Goal: Check status: Check status

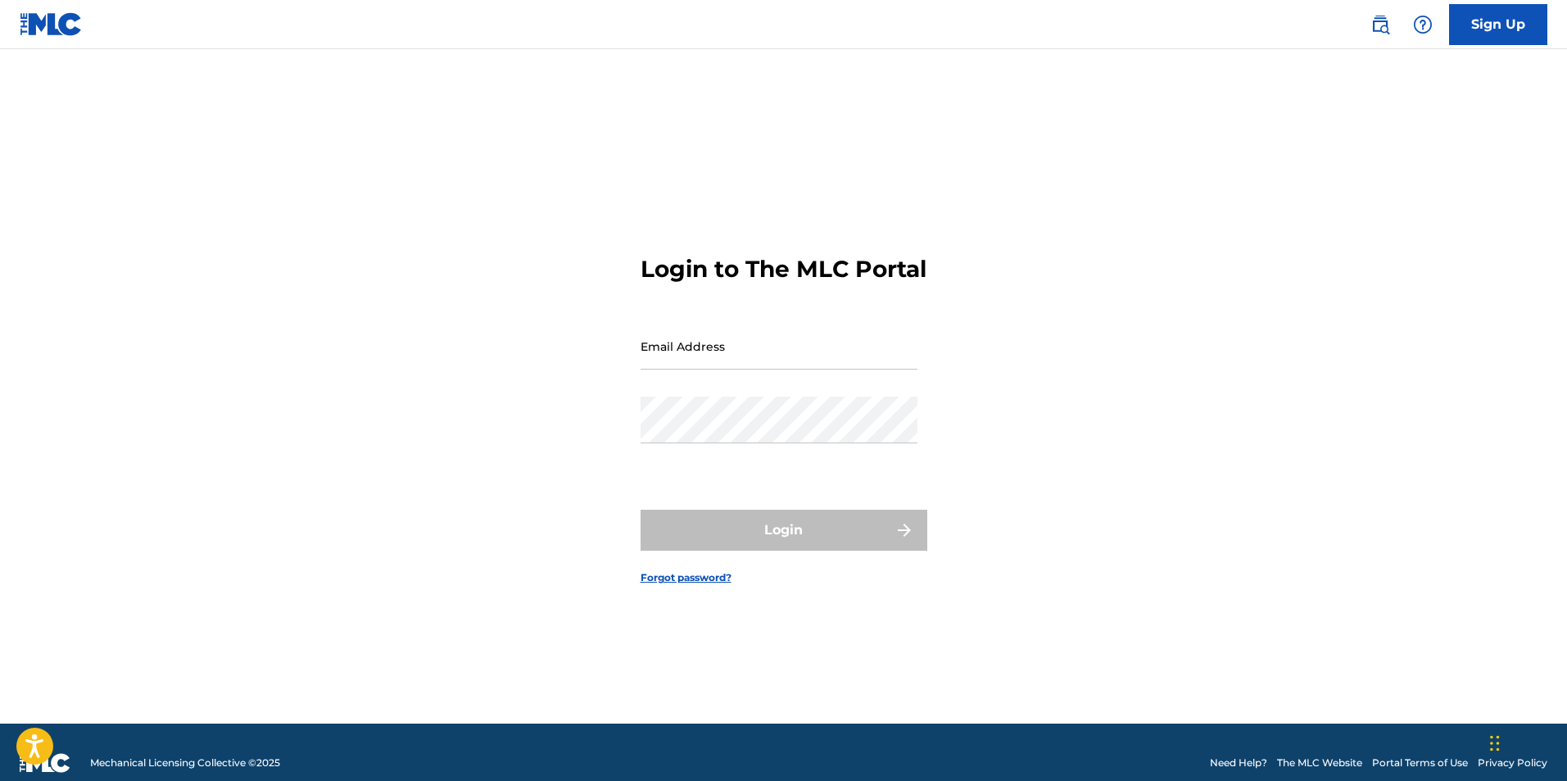
click at [727, 369] on input "Email Address" at bounding box center [779, 346] width 277 height 47
type input "[EMAIL_ADDRESS][DOMAIN_NAME]"
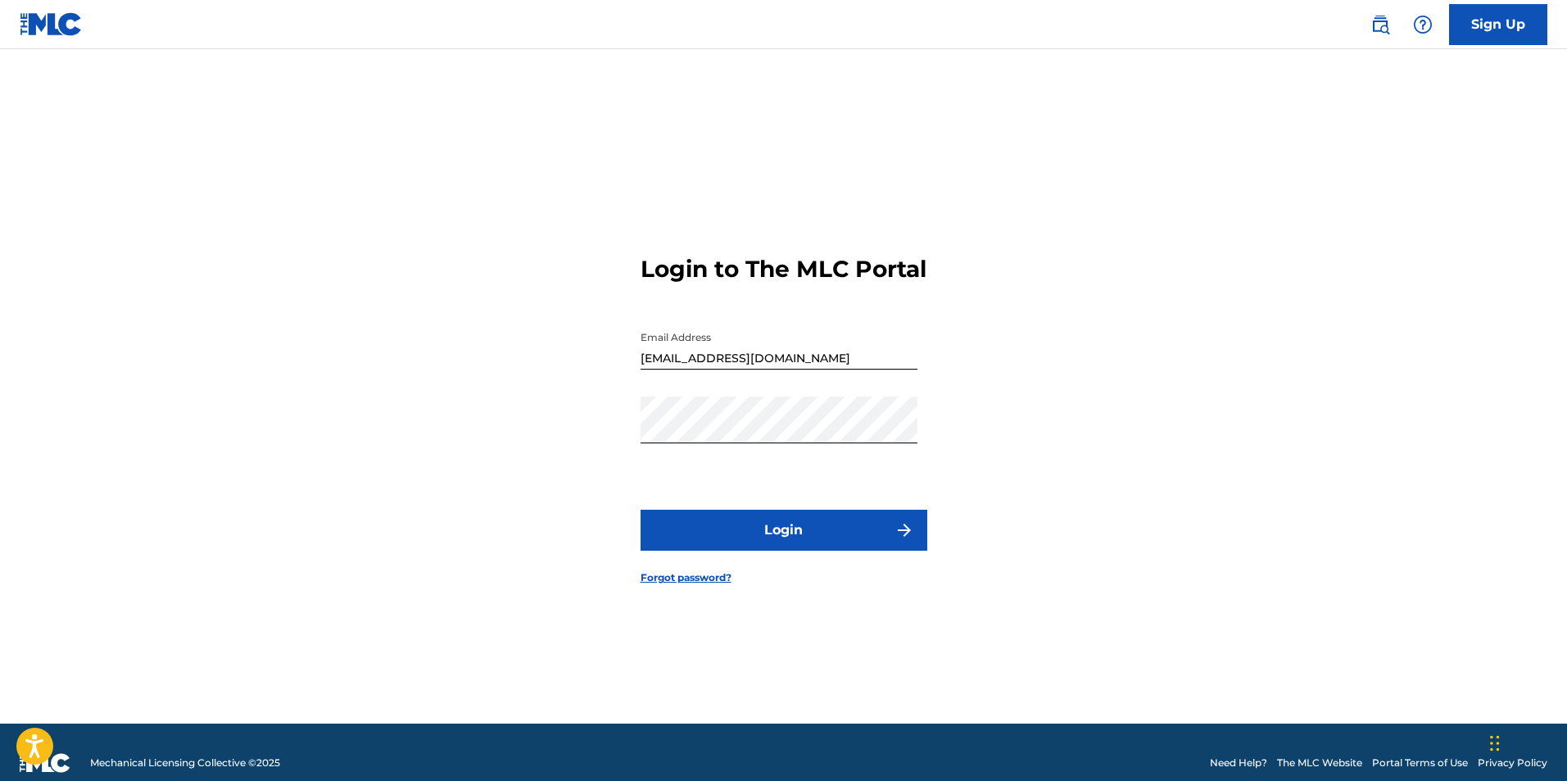
click at [803, 539] on button "Login" at bounding box center [784, 530] width 287 height 41
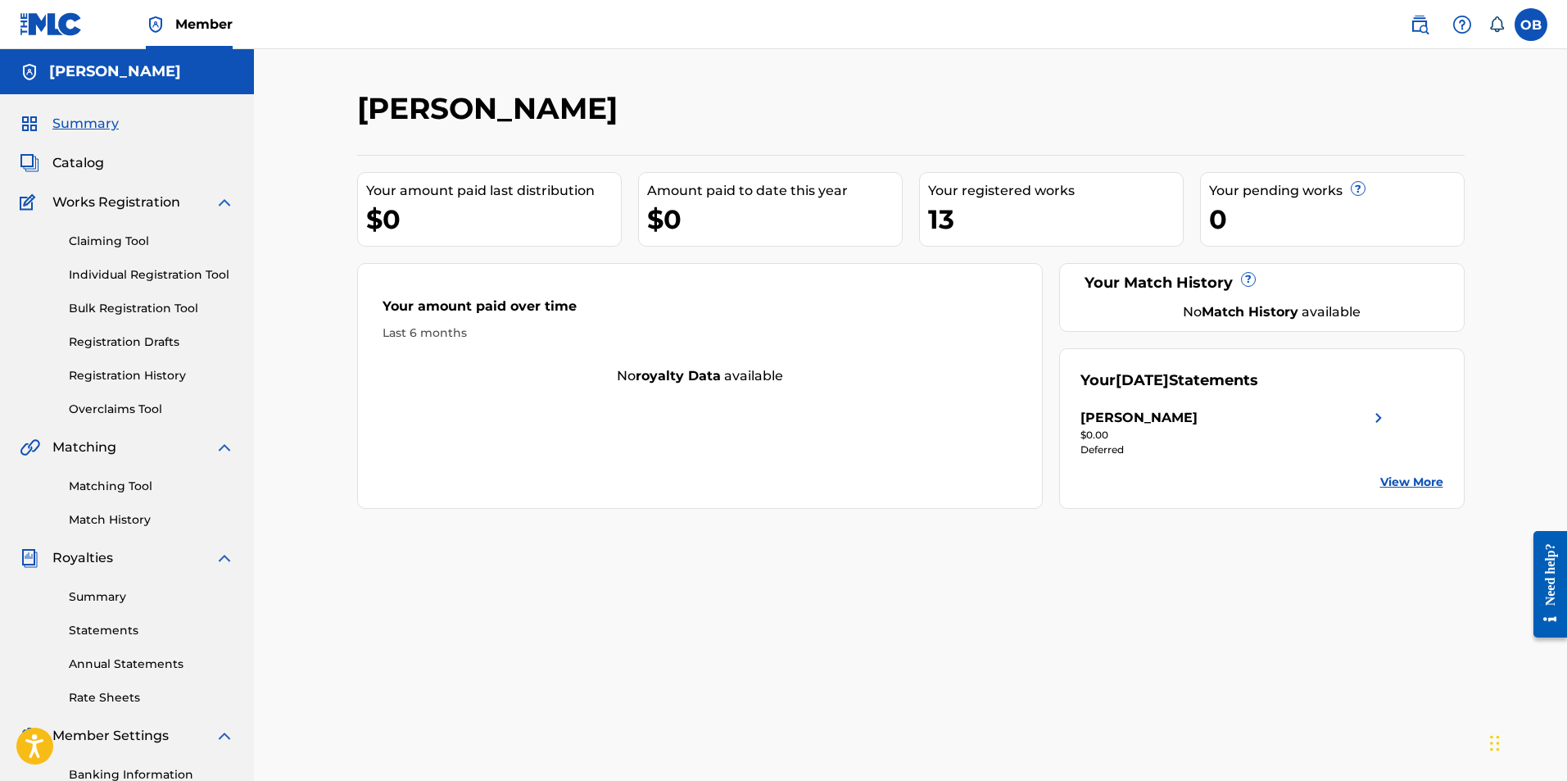
click at [1167, 424] on div "[PERSON_NAME]" at bounding box center [1139, 418] width 117 height 20
click at [102, 593] on link "Summary" at bounding box center [151, 596] width 165 height 17
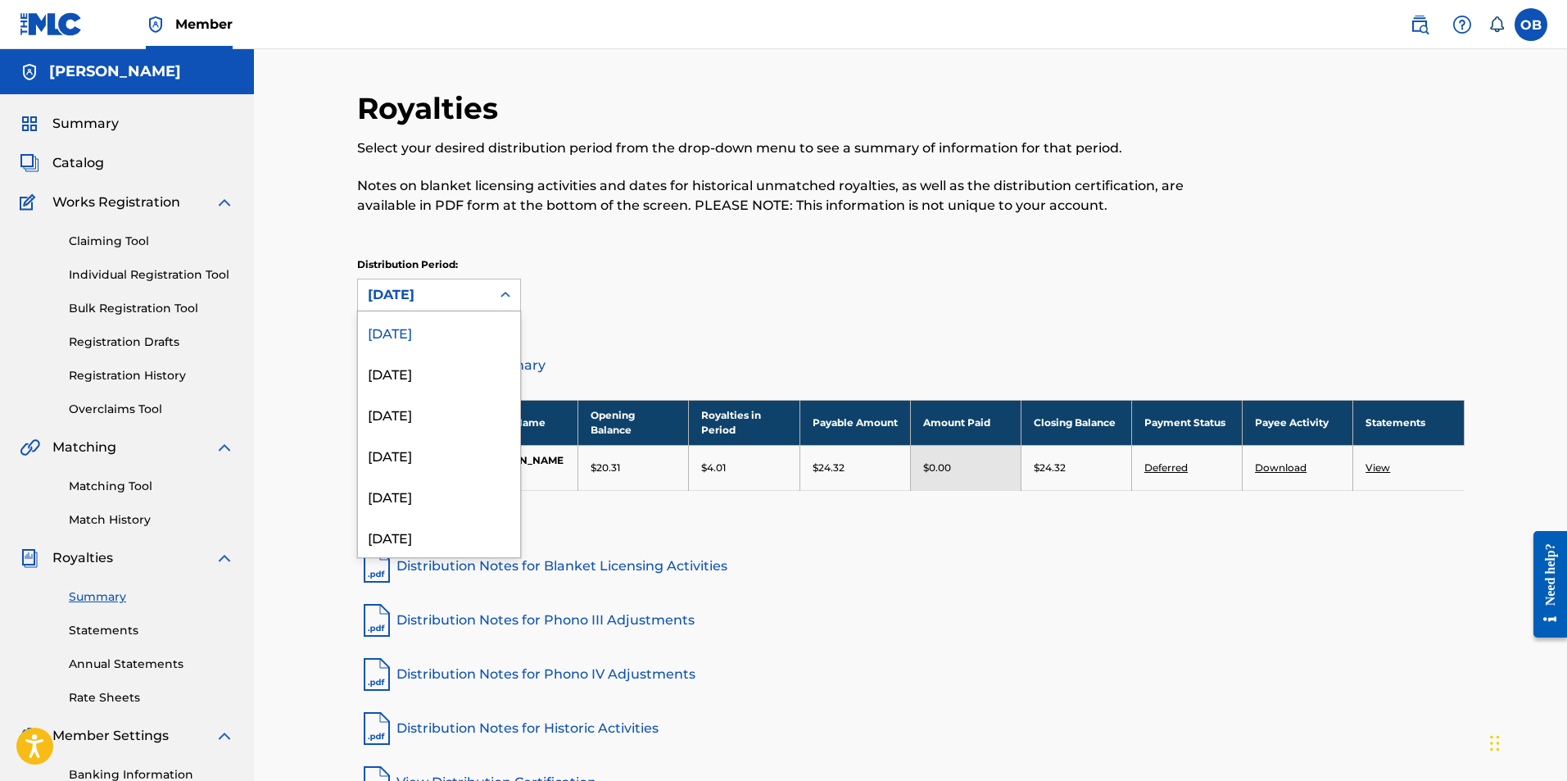
click at [492, 288] on div at bounding box center [505, 294] width 29 height 29
click at [466, 364] on div "July 2025" at bounding box center [439, 372] width 162 height 41
click at [472, 299] on div "July 2025" at bounding box center [424, 295] width 113 height 20
click at [603, 288] on div "Distribution Period: option July 2025, selected. 53 results available. Use Up a…" at bounding box center [911, 284] width 1108 height 54
click at [470, 296] on div "July 2025" at bounding box center [424, 295] width 113 height 20
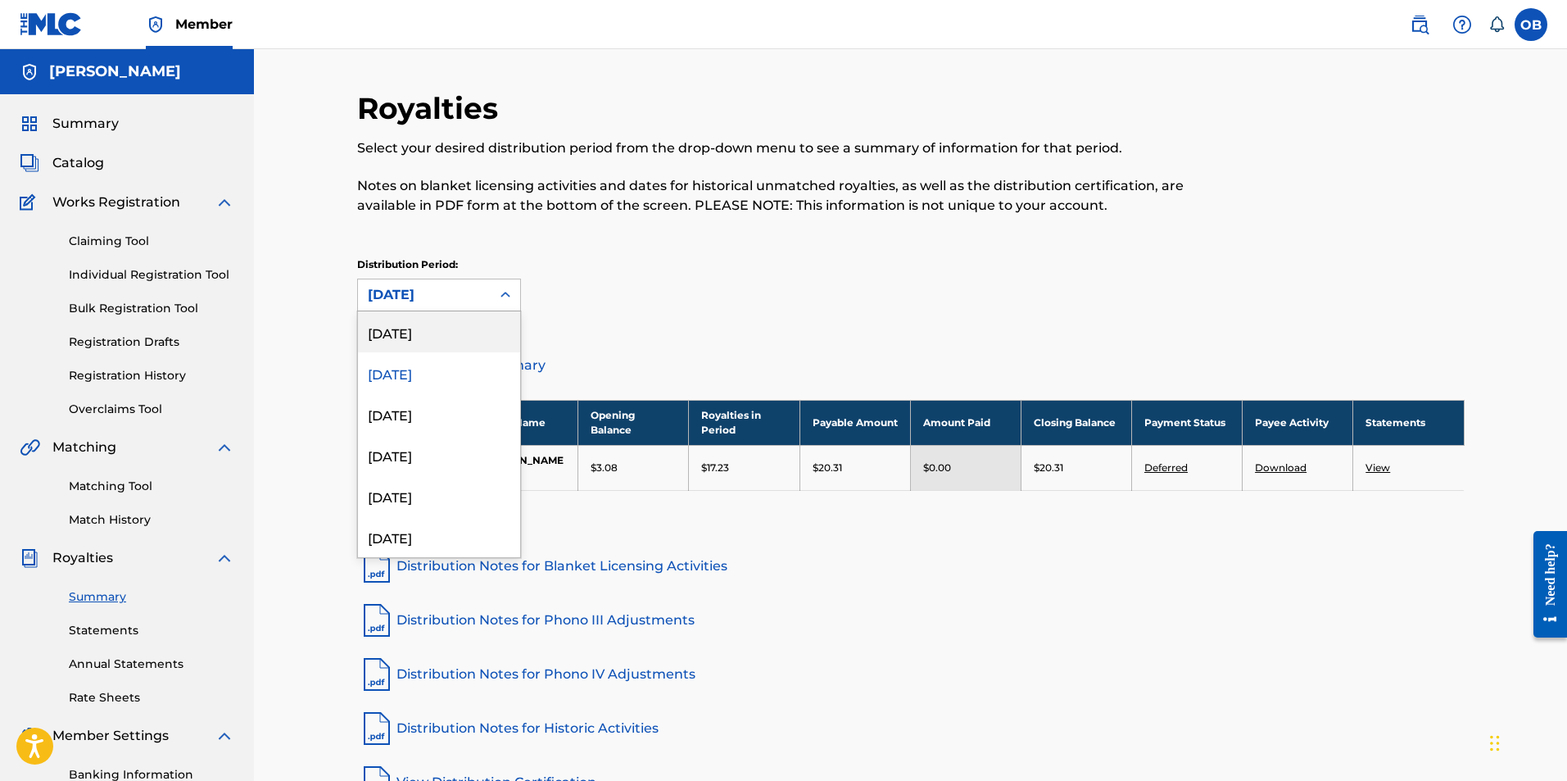
click at [448, 338] on div "[DATE]" at bounding box center [439, 331] width 162 height 41
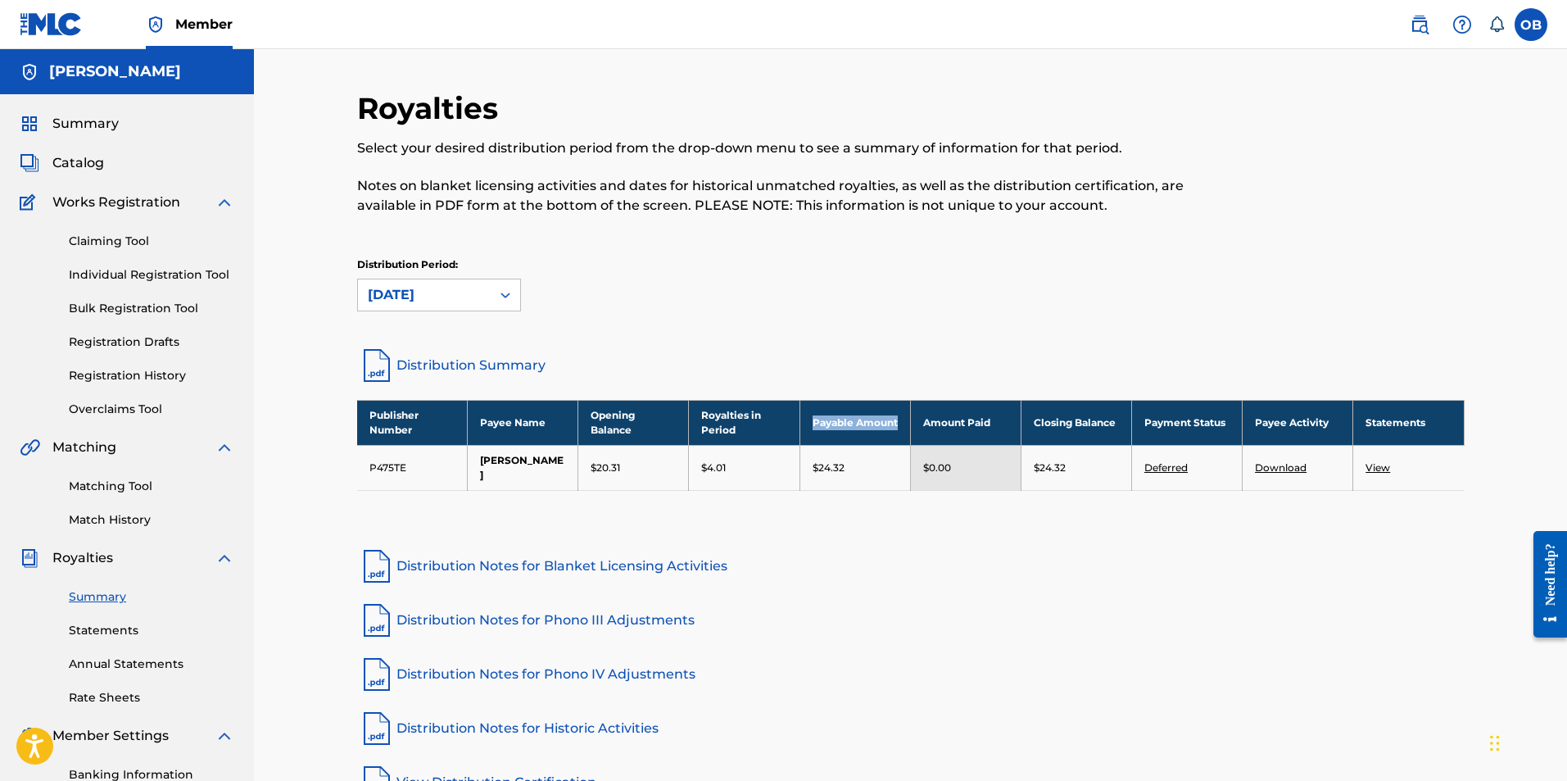
drag, startPoint x: 859, startPoint y: 435, endPoint x: 830, endPoint y: 417, distance: 33.9
click at [814, 417] on th "Payable Amount" at bounding box center [855, 422] width 111 height 45
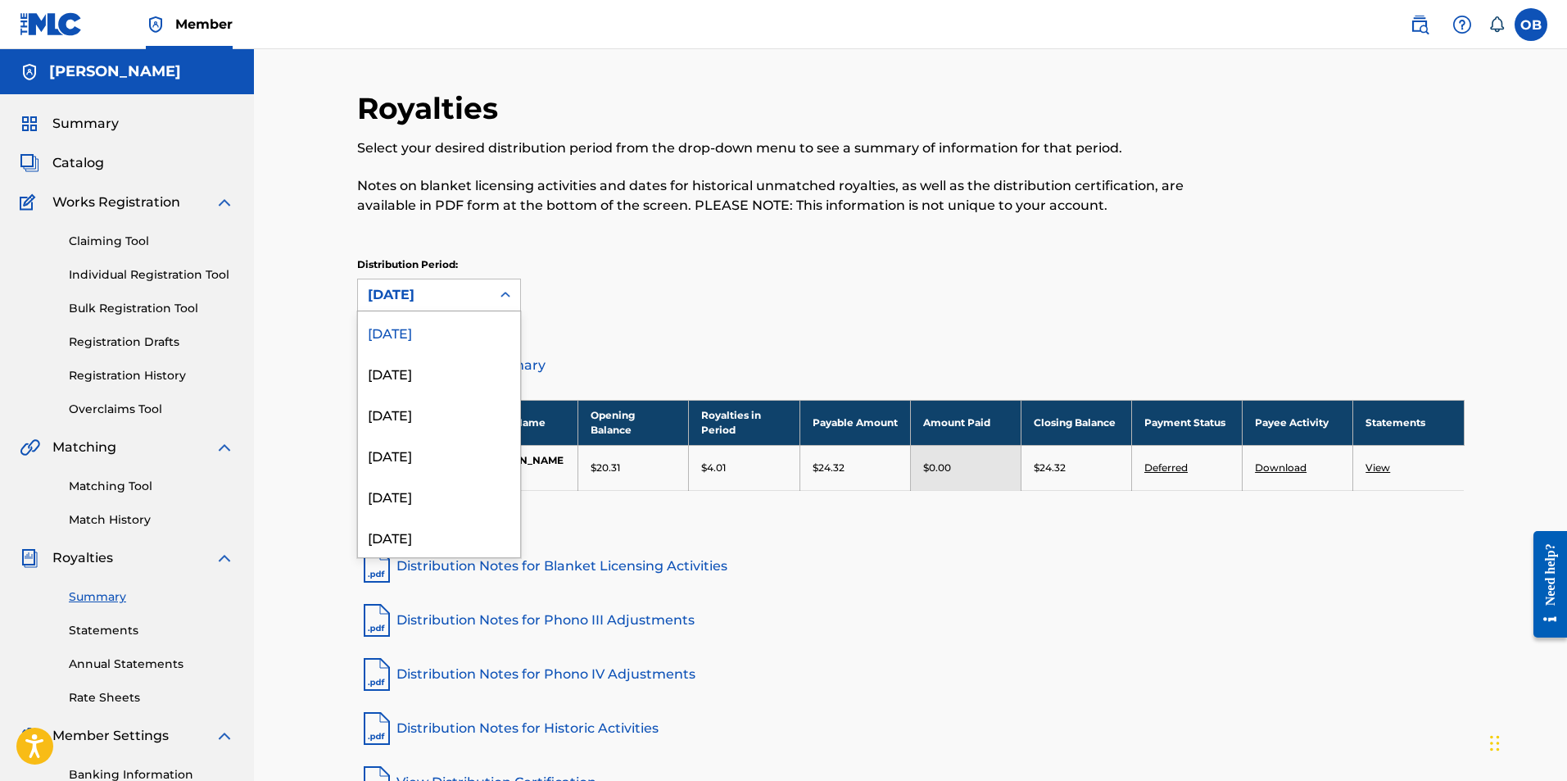
click at [422, 298] on div "[DATE]" at bounding box center [424, 295] width 113 height 20
click at [430, 368] on div "July 2025" at bounding box center [439, 372] width 162 height 41
click at [411, 287] on div "July 2025" at bounding box center [424, 295] width 113 height 20
click at [439, 407] on div "June 2025" at bounding box center [439, 413] width 162 height 41
click at [431, 289] on div "June 2025" at bounding box center [424, 295] width 113 height 20
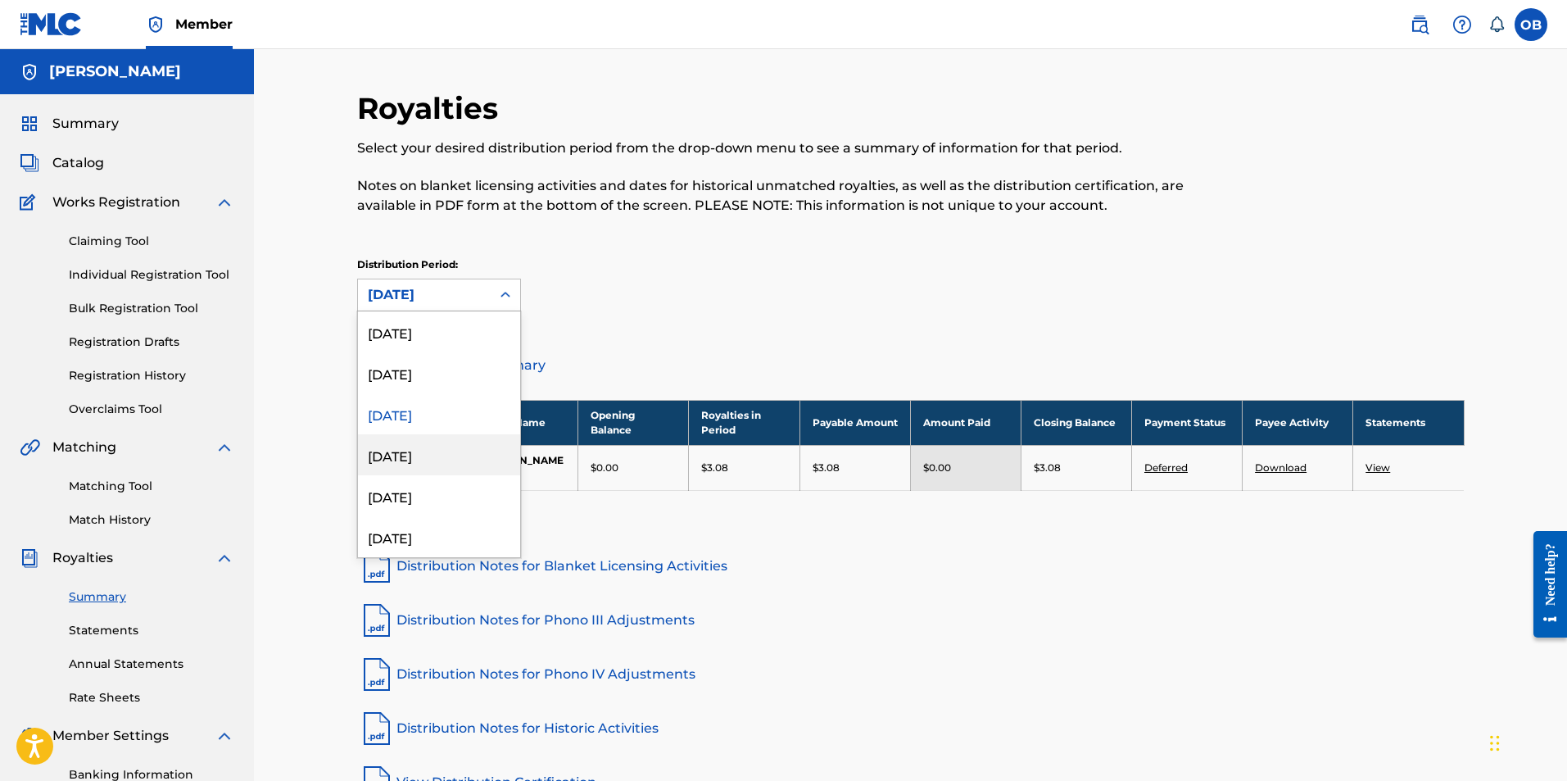
click at [437, 457] on div "May 2025" at bounding box center [439, 454] width 162 height 41
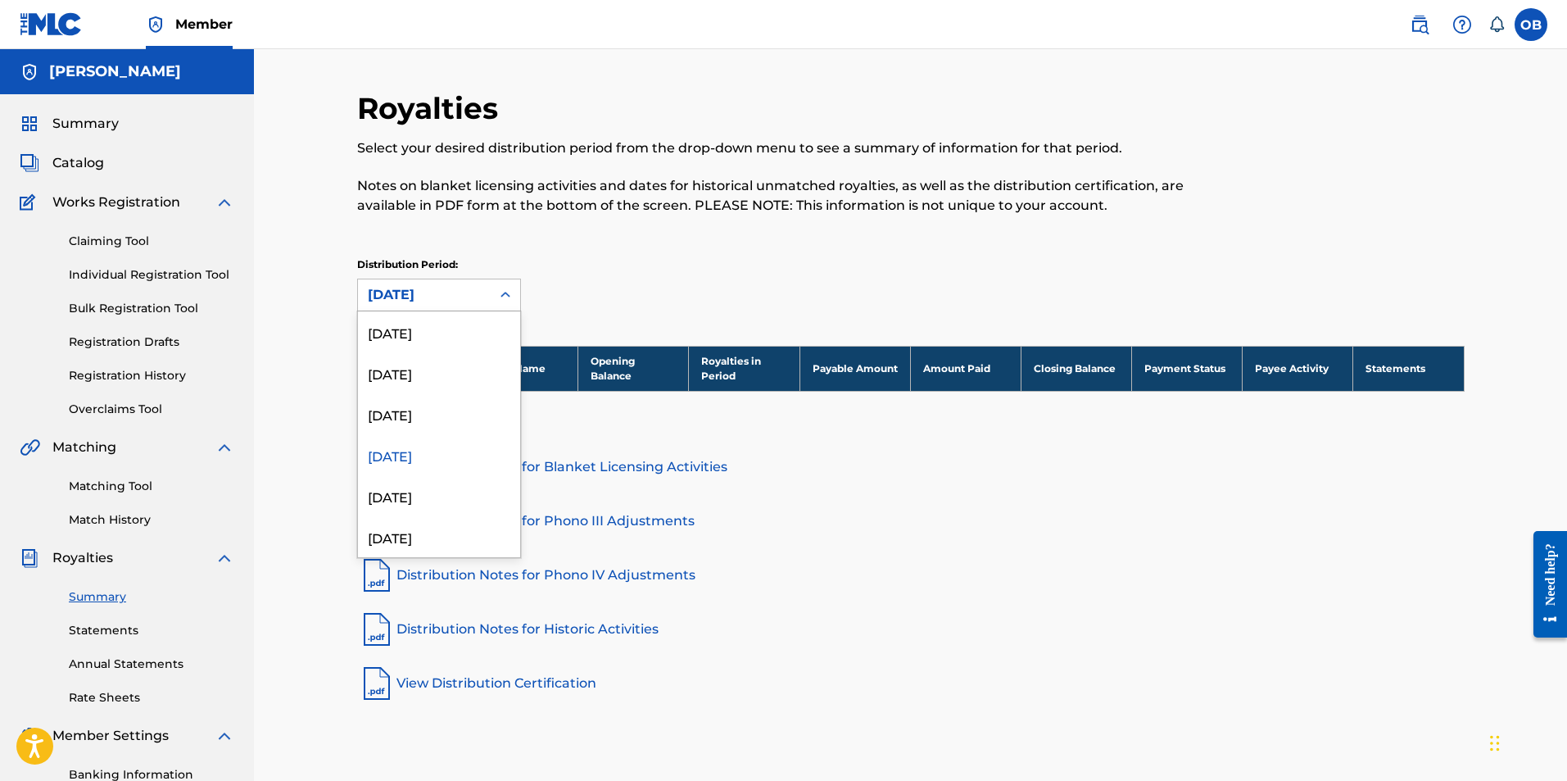
click at [442, 300] on div "May 2025" at bounding box center [424, 295] width 113 height 20
click at [918, 516] on link "Distribution Notes for Phono III Adjustments" at bounding box center [911, 520] width 1108 height 39
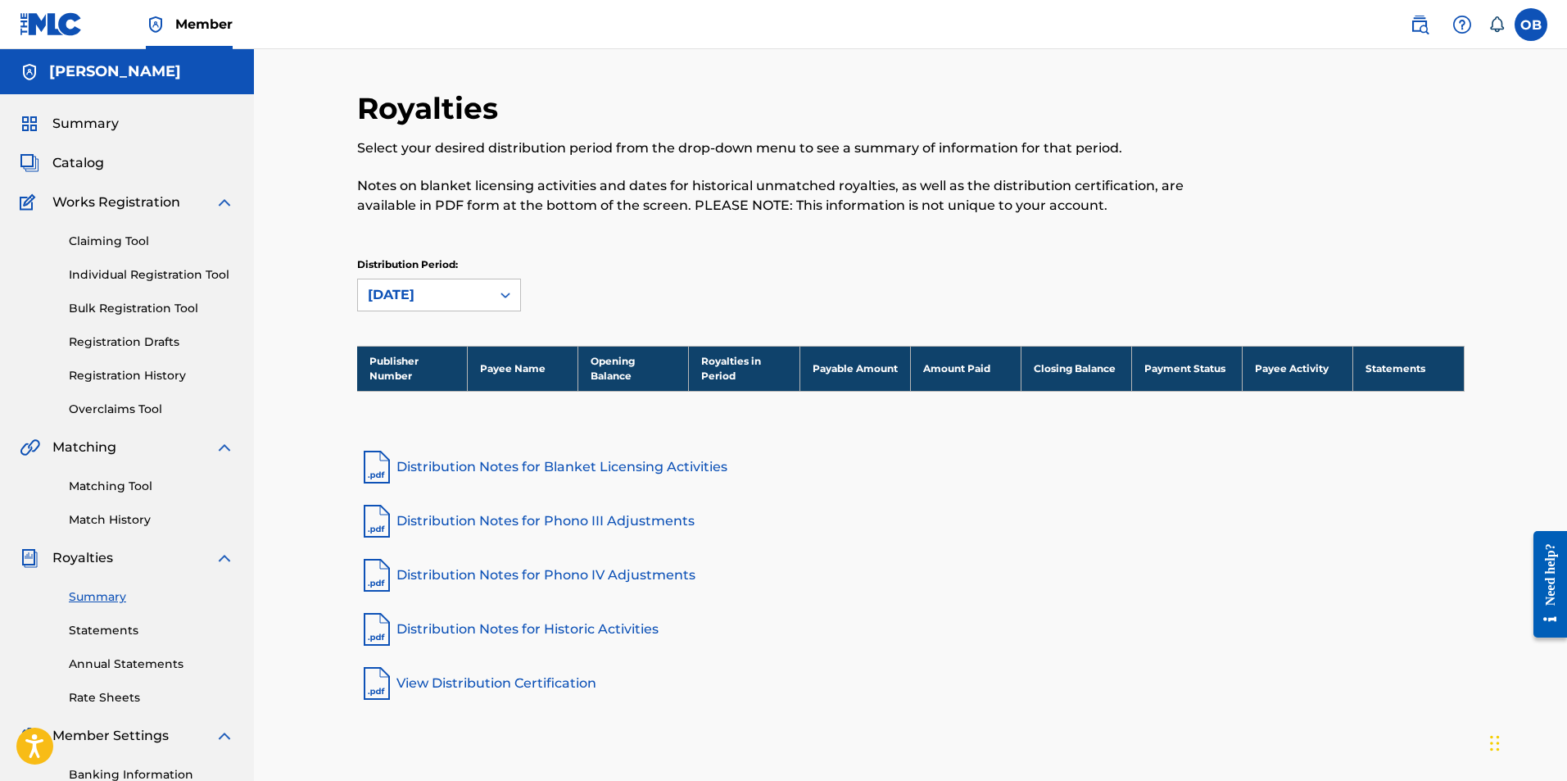
click at [105, 587] on div "Summary Statements Annual Statements Rate Sheets" at bounding box center [127, 637] width 215 height 138
click at [106, 597] on link "Summary" at bounding box center [151, 596] width 165 height 17
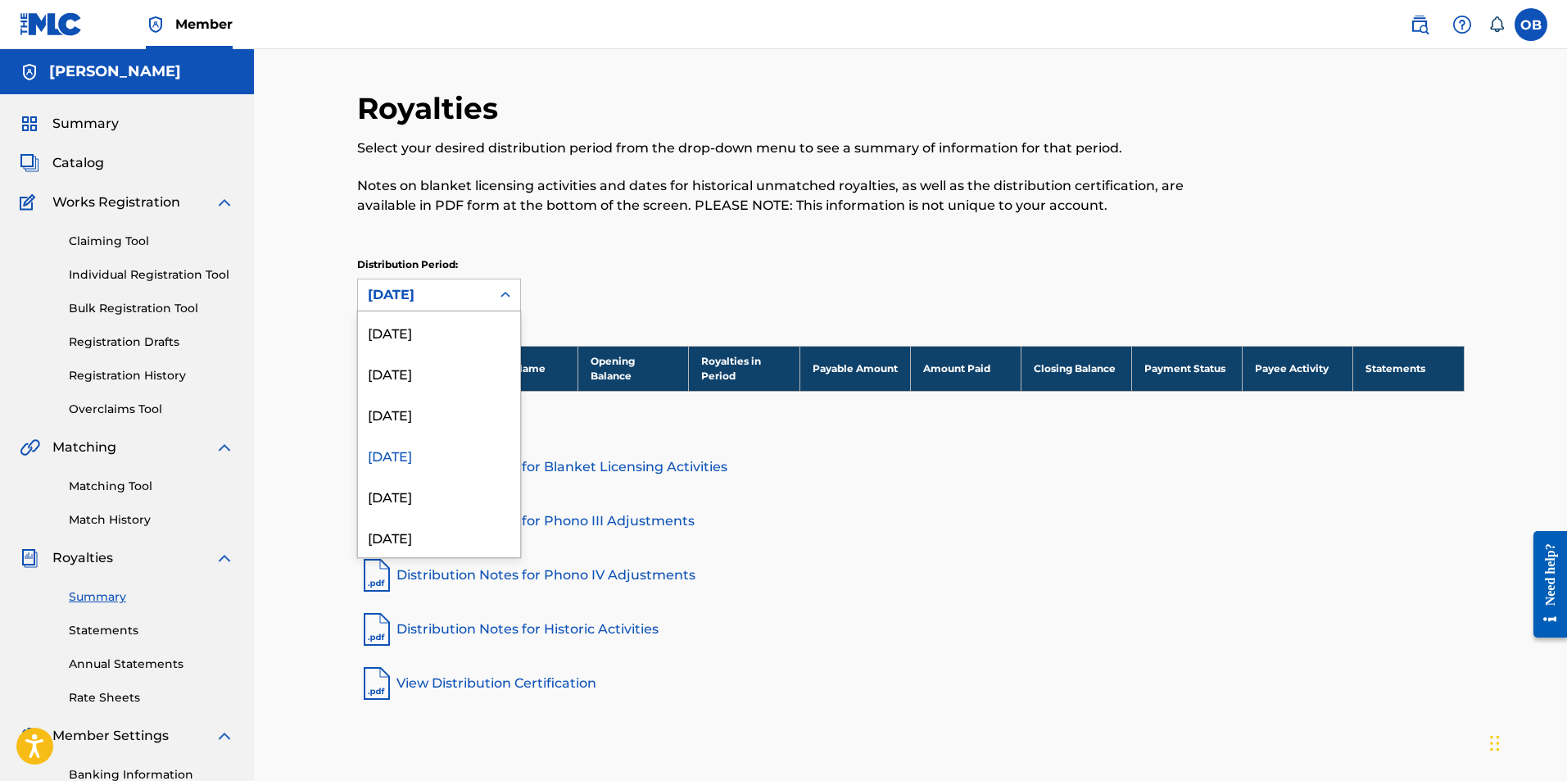
click at [460, 287] on div "May 2025" at bounding box center [424, 295] width 113 height 20
click at [452, 329] on div "[DATE]" at bounding box center [439, 331] width 162 height 41
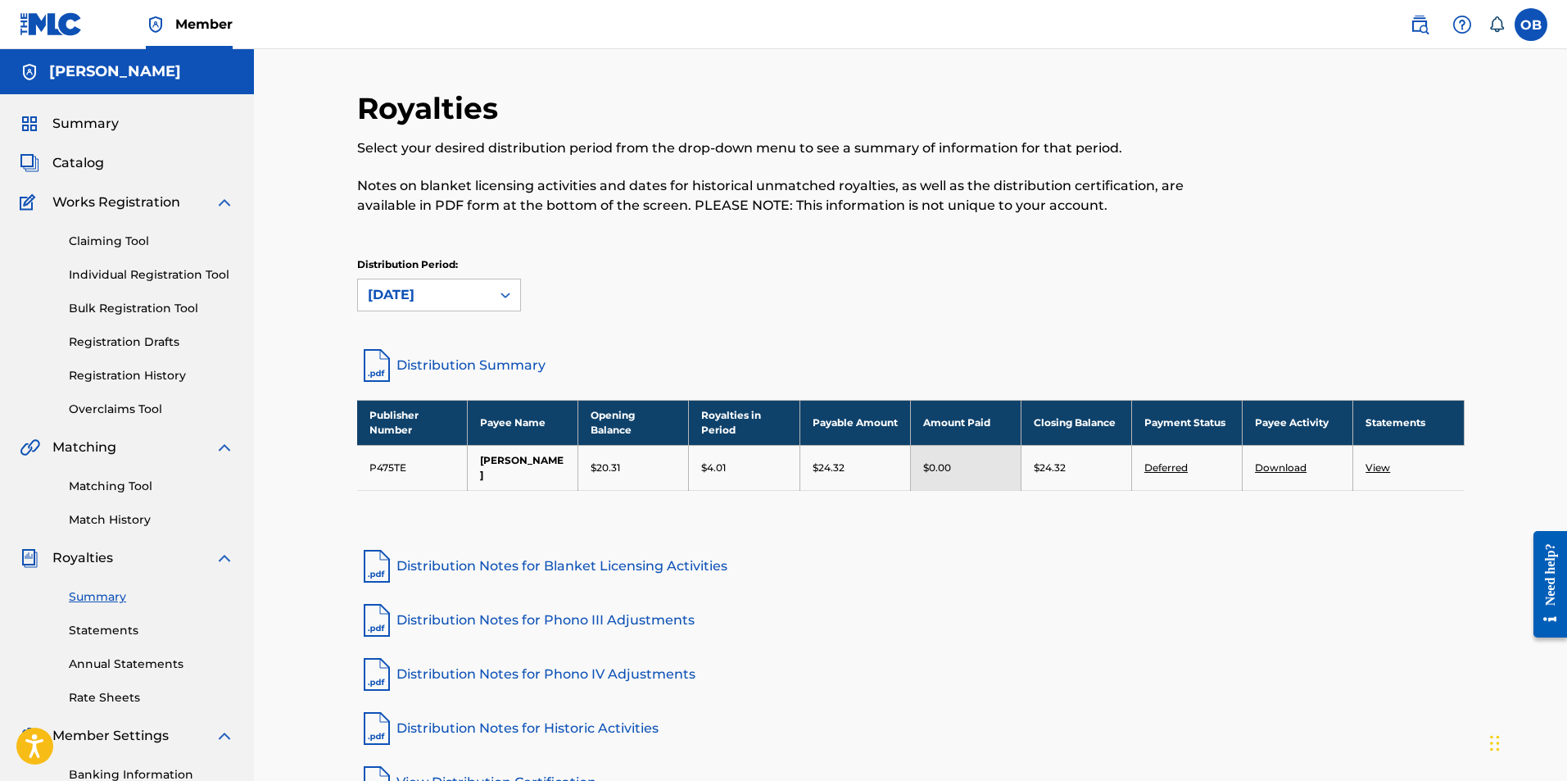
click at [1382, 469] on link "View" at bounding box center [1378, 467] width 25 height 12
